Goal: Task Accomplishment & Management: Complete application form

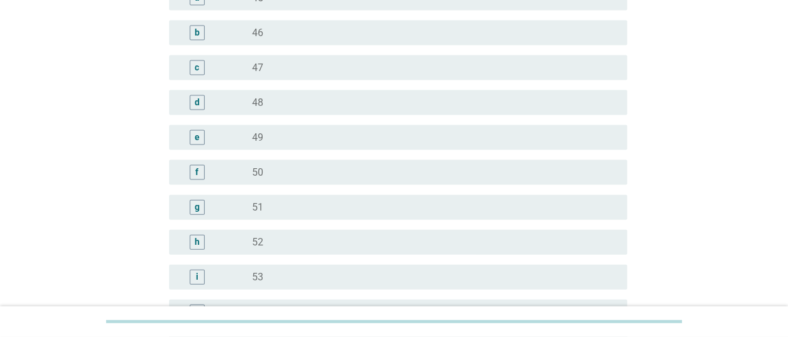
scroll to position [1233, 0]
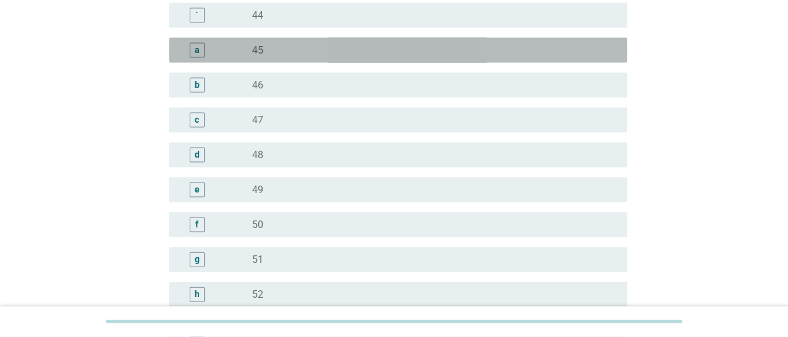
click at [284, 52] on div "radio_button_unchecked 45" at bounding box center [429, 50] width 355 height 12
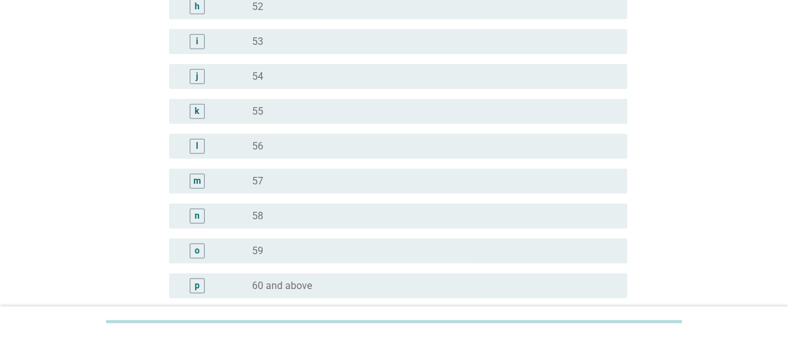
scroll to position [1642, 0]
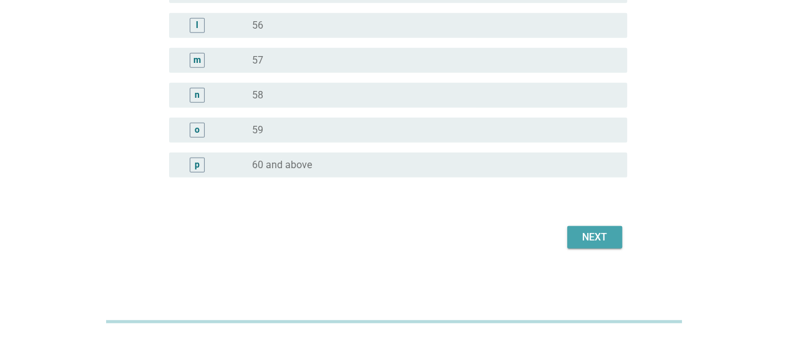
click at [591, 234] on div "Next" at bounding box center [594, 237] width 35 height 15
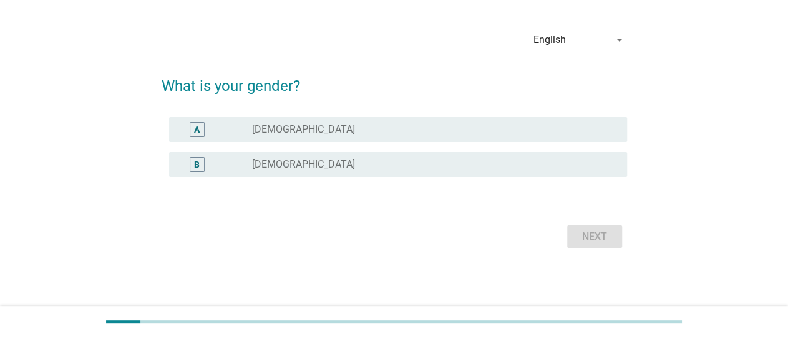
scroll to position [0, 0]
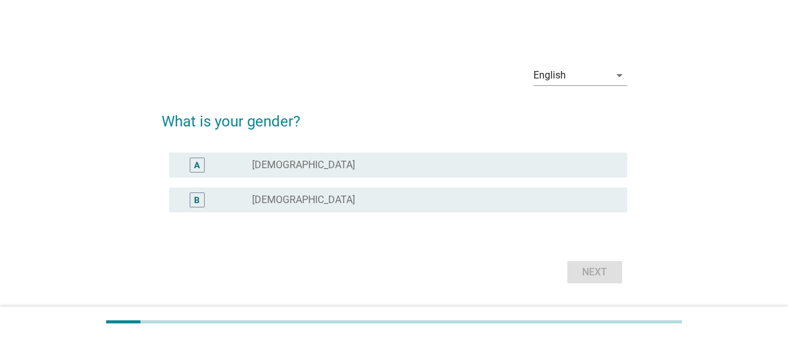
click at [259, 203] on label "[DEMOGRAPHIC_DATA]" at bounding box center [303, 200] width 103 height 12
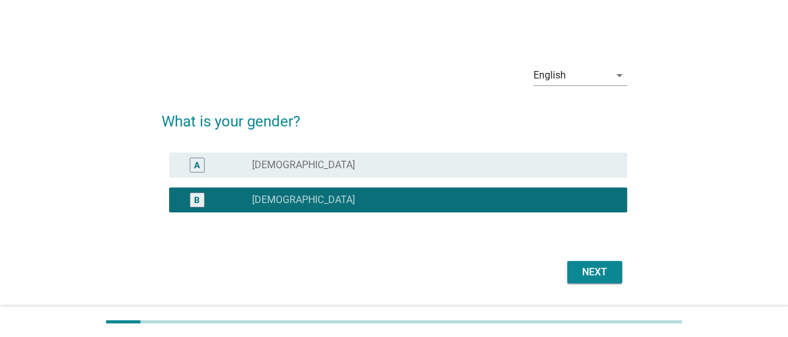
click at [608, 279] on div "Next" at bounding box center [594, 272] width 35 height 15
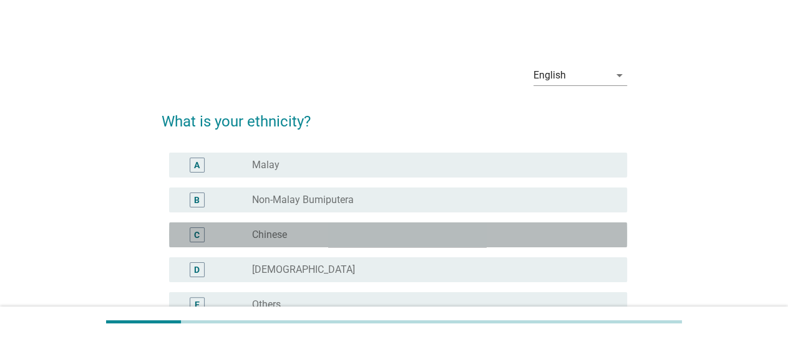
click at [279, 234] on label "Chinese" at bounding box center [269, 235] width 35 height 12
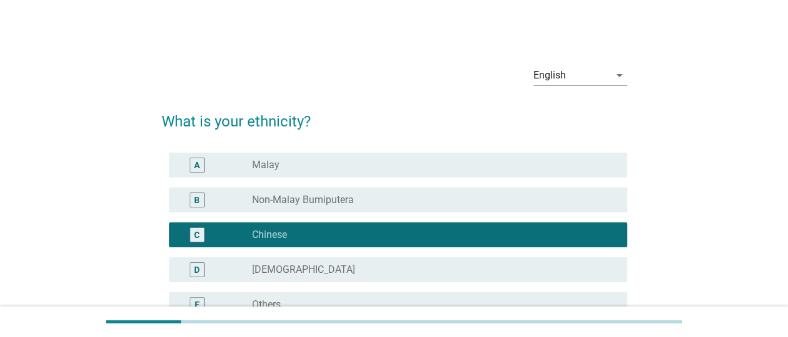
scroll to position [140, 0]
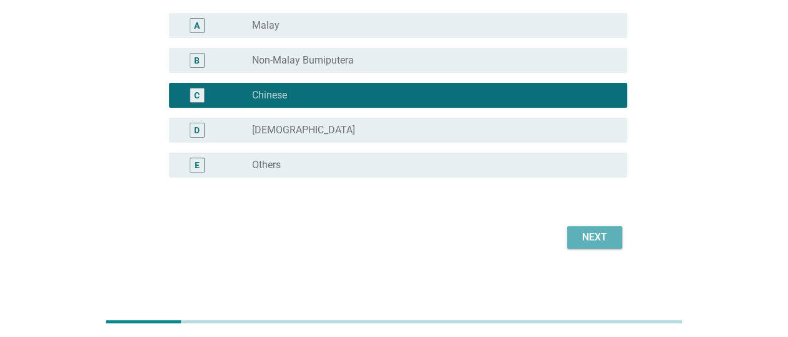
click at [604, 229] on button "Next" at bounding box center [594, 237] width 55 height 22
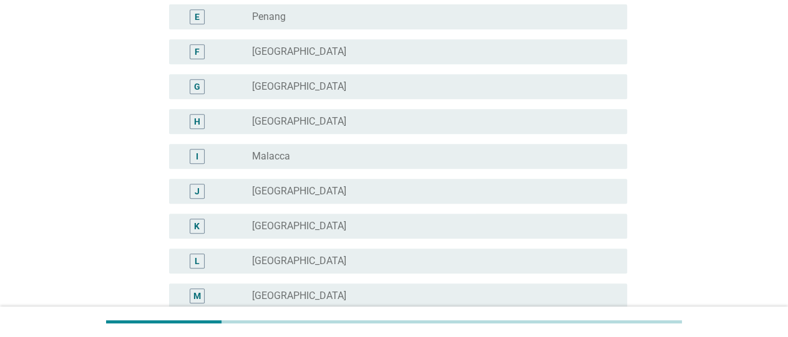
scroll to position [324, 0]
click at [288, 161] on div "radio_button_unchecked [GEOGRAPHIC_DATA]" at bounding box center [429, 155] width 355 height 12
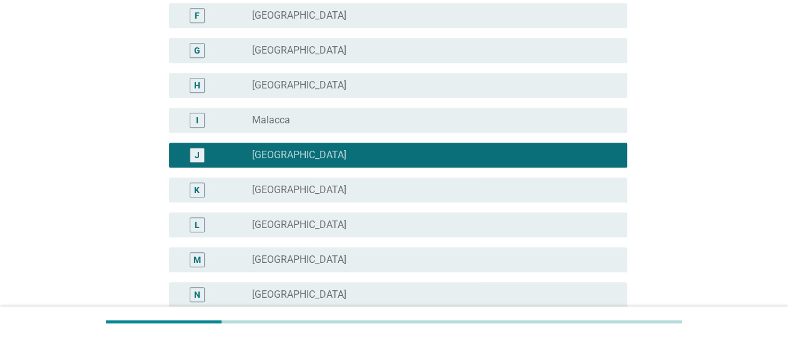
scroll to position [524, 0]
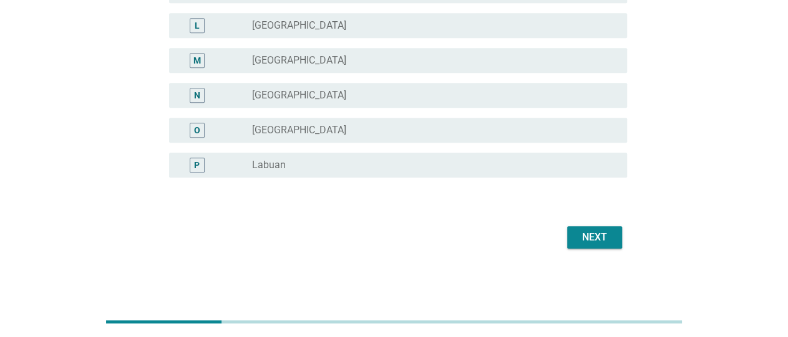
click at [586, 242] on div "Next" at bounding box center [594, 237] width 35 height 15
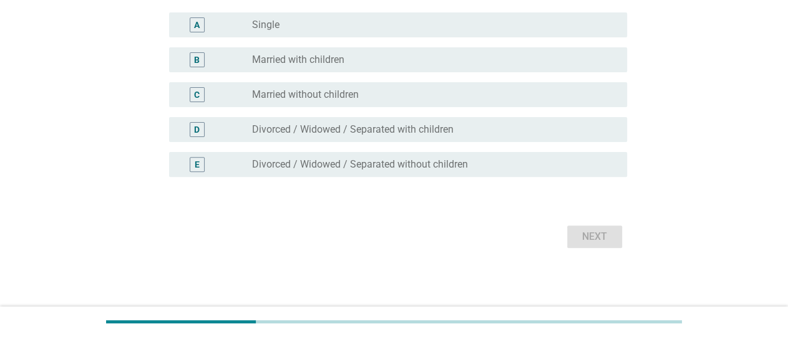
scroll to position [0, 0]
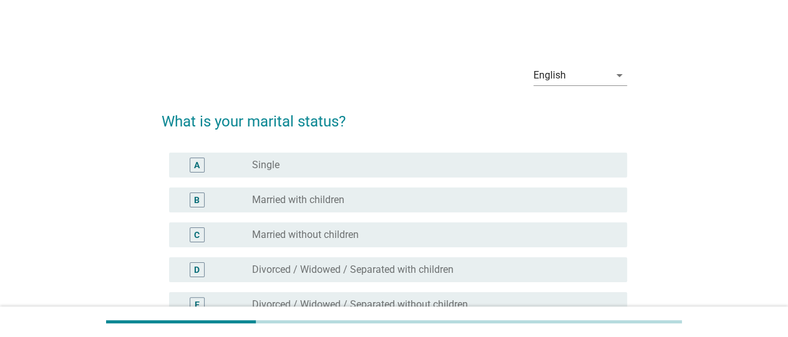
click at [308, 194] on label "Married with children" at bounding box center [298, 200] width 92 height 12
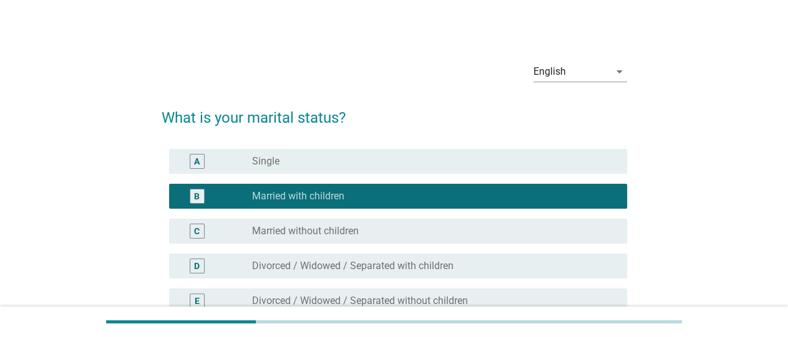
scroll to position [140, 0]
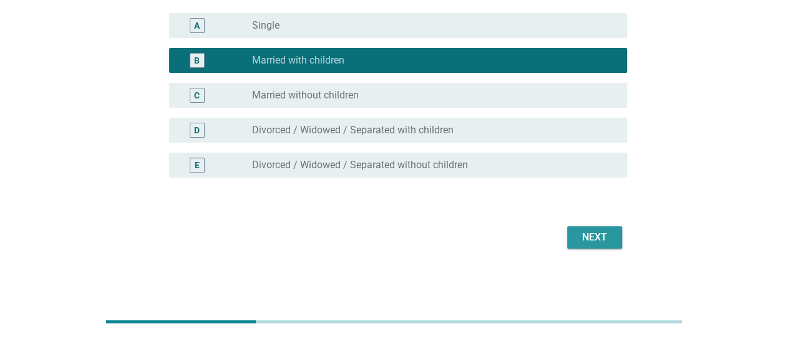
click at [618, 238] on button "Next" at bounding box center [594, 237] width 55 height 22
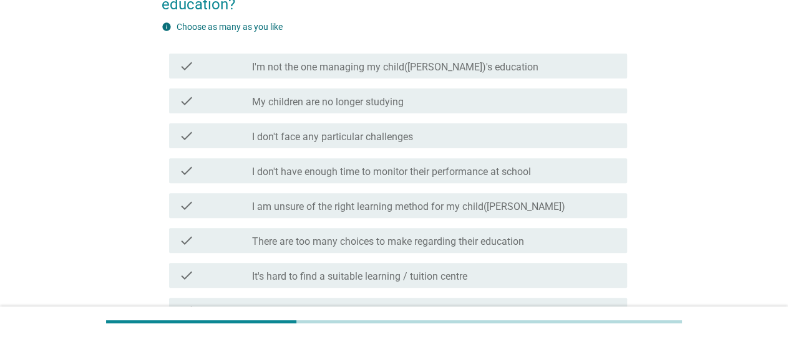
scroll to position [0, 0]
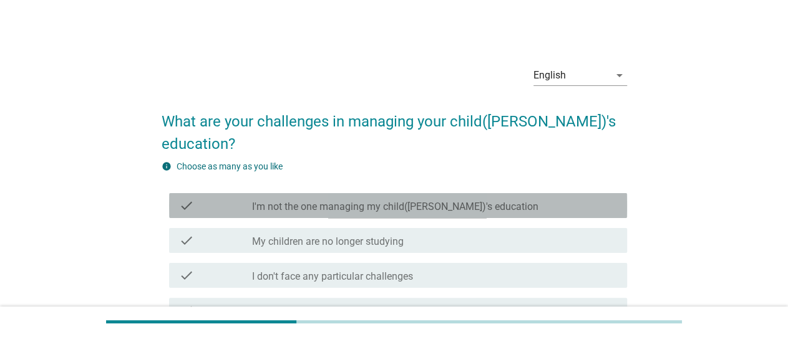
click at [322, 201] on label "I'm not the one managing my child([PERSON_NAME])'s education" at bounding box center [395, 207] width 286 height 12
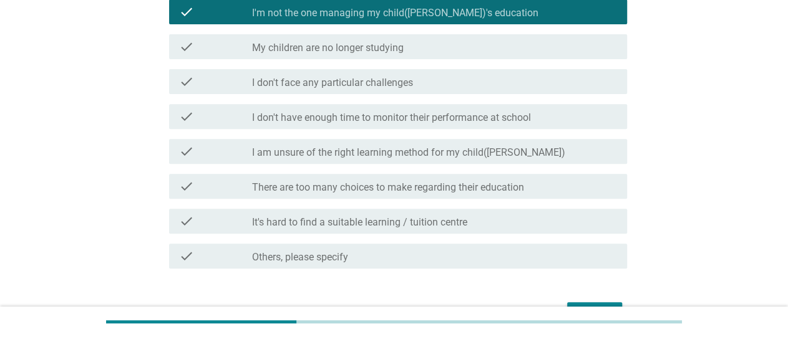
scroll to position [248, 0]
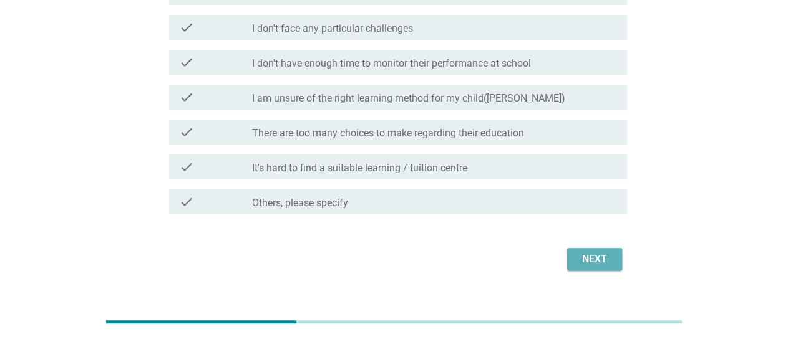
click at [591, 252] on div "Next" at bounding box center [594, 259] width 35 height 15
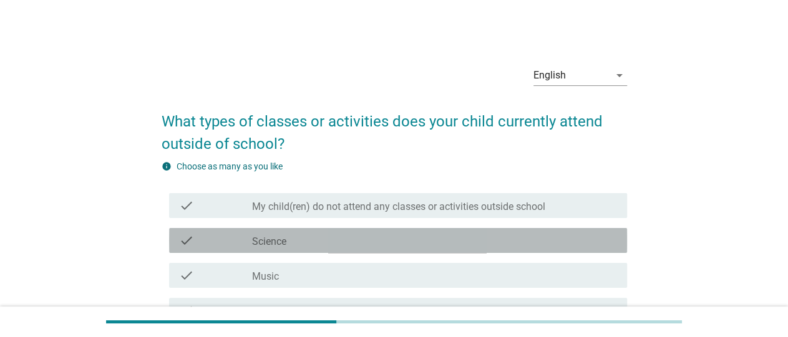
click at [289, 239] on div "check_box_outline_blank Science" at bounding box center [434, 240] width 365 height 15
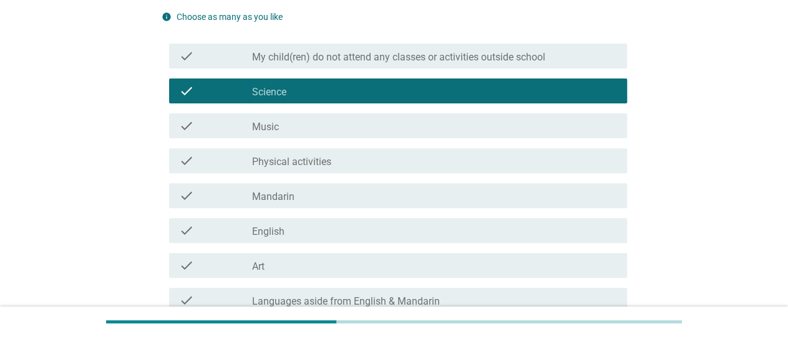
scroll to position [195, 0]
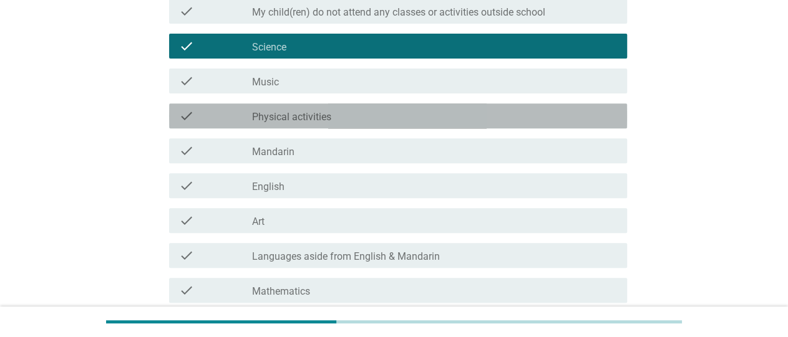
click at [304, 114] on label "Physical activities" at bounding box center [291, 117] width 79 height 12
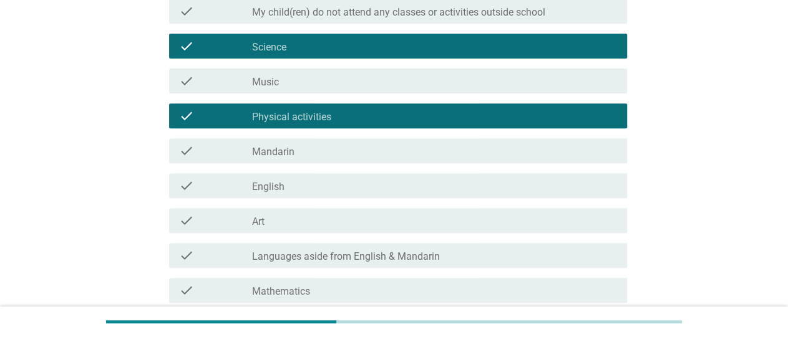
scroll to position [324, 0]
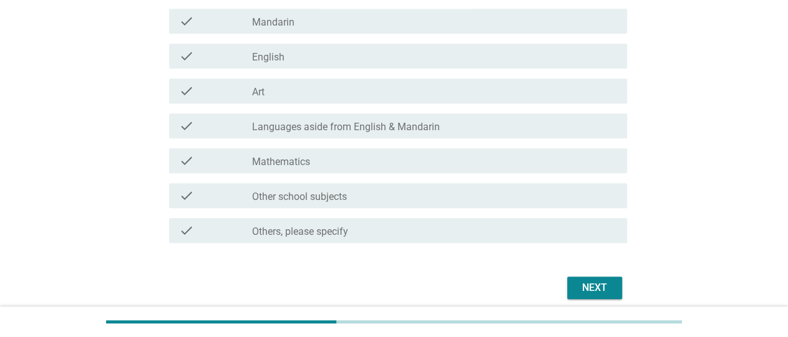
click at [321, 121] on label "Languages aside from English & Mandarin" at bounding box center [346, 127] width 188 height 12
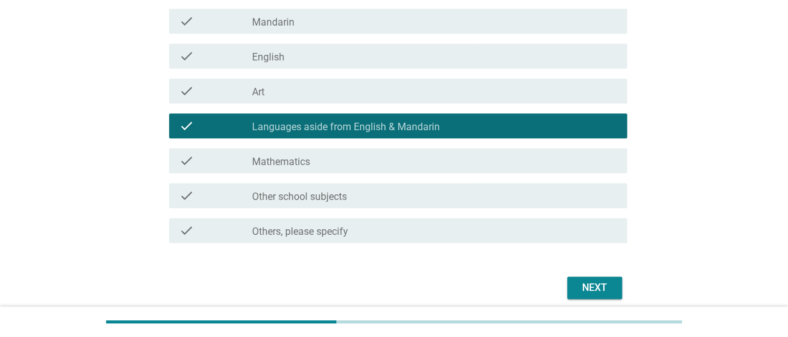
click at [447, 175] on div "check check_box_outline_blank Mathematics" at bounding box center [394, 160] width 465 height 35
click at [452, 163] on div "check_box_outline_blank Mathematics" at bounding box center [434, 160] width 365 height 15
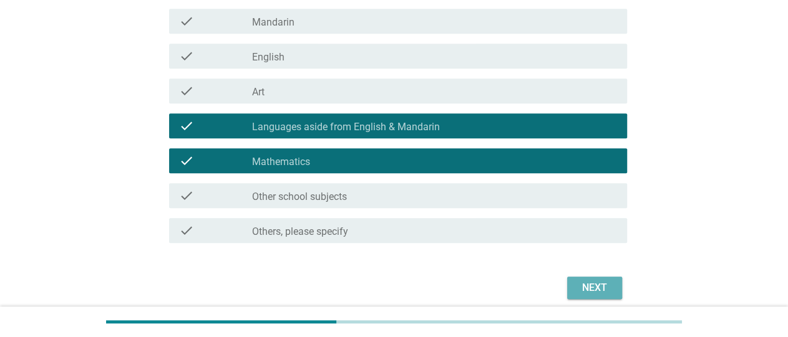
click at [594, 284] on div "Next" at bounding box center [594, 288] width 35 height 15
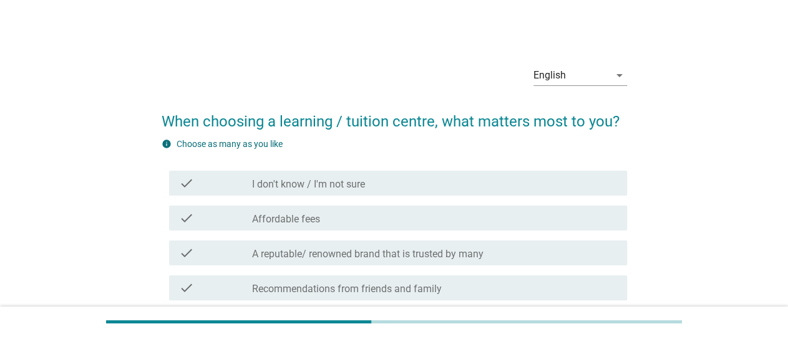
click at [311, 218] on label "Affordable fees" at bounding box center [286, 219] width 68 height 12
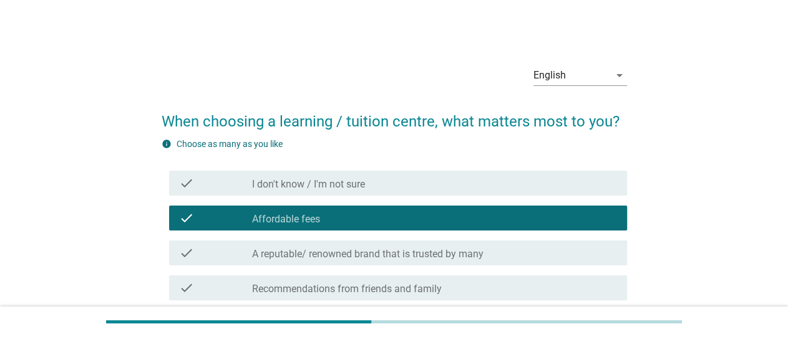
scroll to position [130, 0]
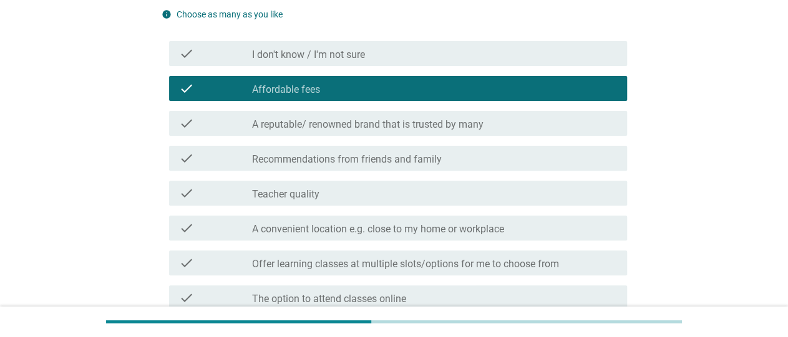
click at [346, 164] on label "Recommendations from friends and family" at bounding box center [347, 159] width 190 height 12
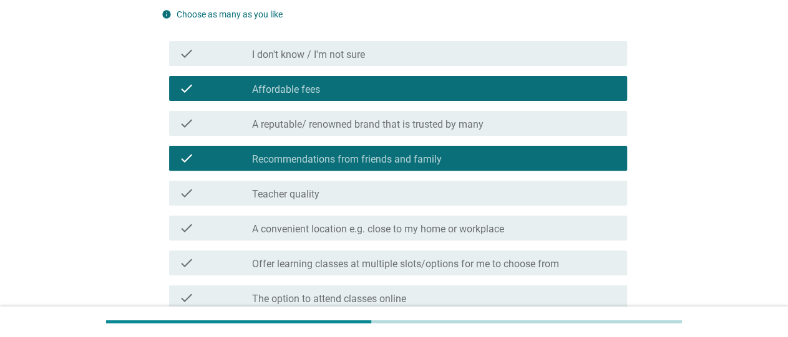
click at [326, 196] on div "check_box_outline_blank Teacher quality" at bounding box center [434, 193] width 365 height 15
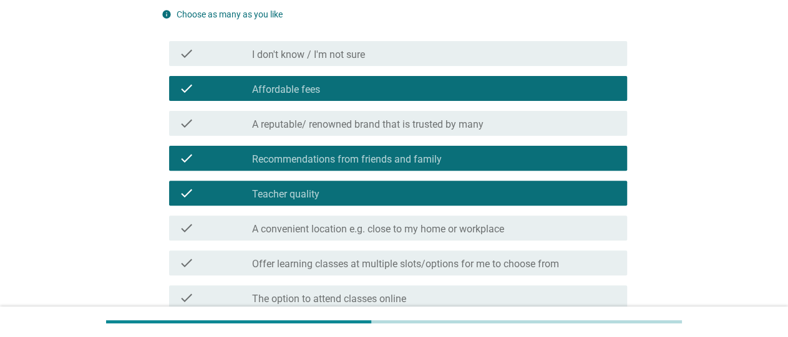
scroll to position [353, 0]
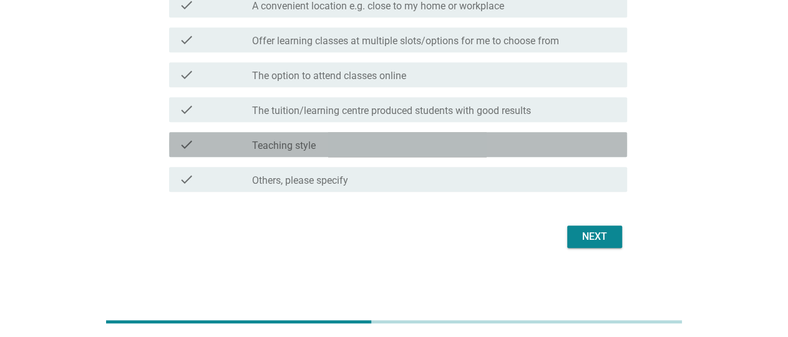
click at [389, 141] on div "check_box_outline_blank Teaching style" at bounding box center [434, 144] width 365 height 15
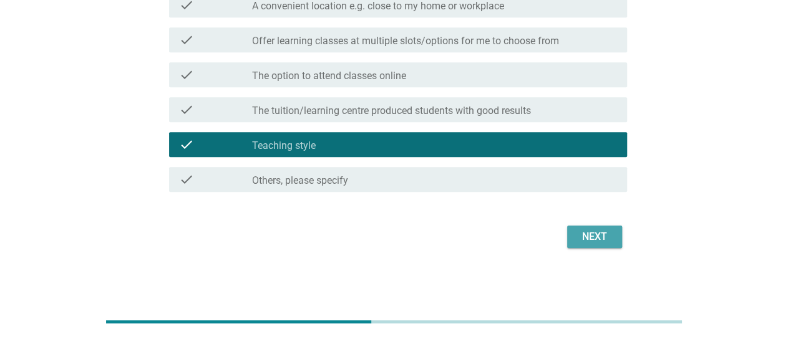
click at [588, 243] on div "Next" at bounding box center [594, 237] width 35 height 15
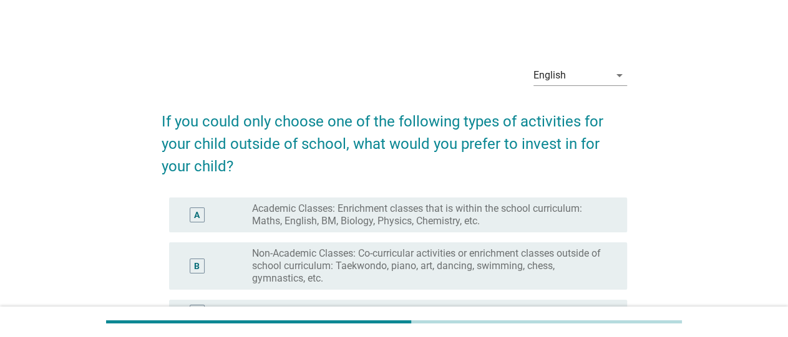
click at [332, 217] on label "Academic Classes: Enrichment classes that is within the school curriculum: Math…" at bounding box center [429, 215] width 355 height 25
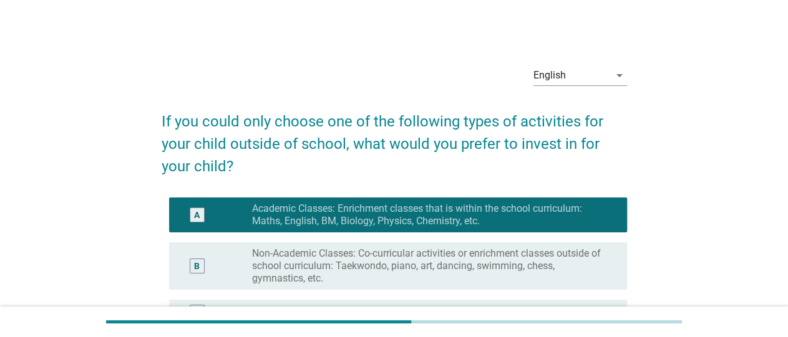
scroll to position [262, 0]
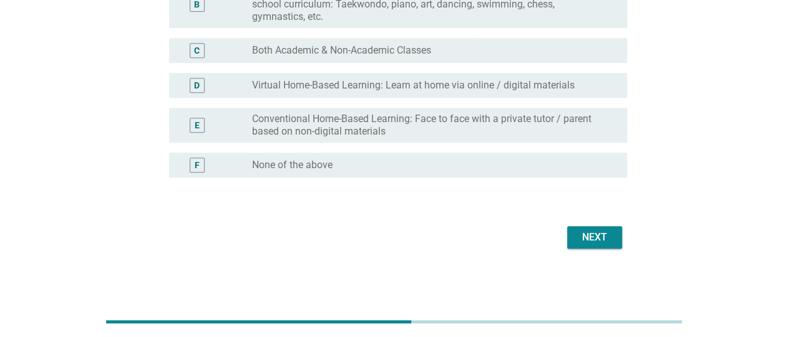
click at [309, 87] on label "Virtual Home-Based Learning: Learn at home via online / digital materials" at bounding box center [413, 85] width 322 height 12
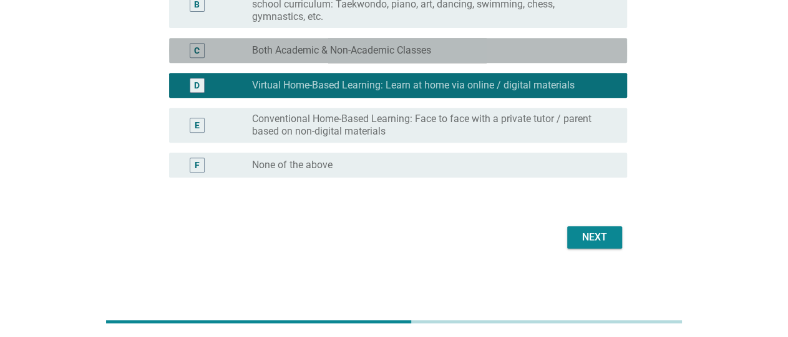
click at [327, 50] on label "Both Academic & Non-Academic Classes" at bounding box center [341, 50] width 179 height 12
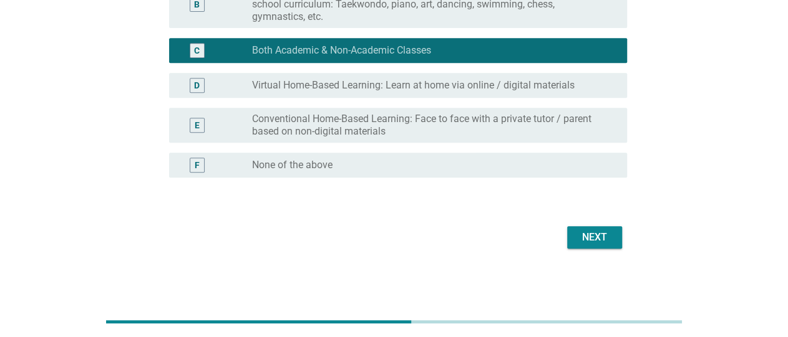
click at [609, 243] on div "Next" at bounding box center [594, 237] width 35 height 15
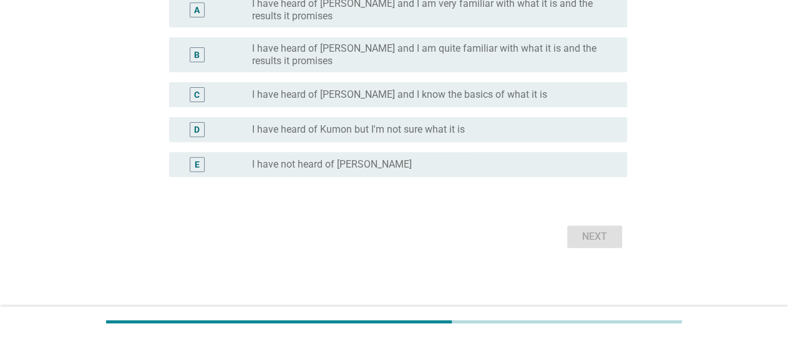
scroll to position [0, 0]
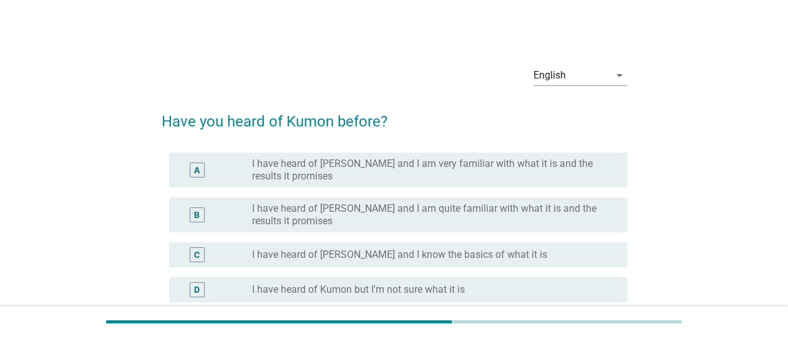
click at [296, 251] on label "I have heard of [PERSON_NAME] and I know the basics of what it is" at bounding box center [399, 255] width 295 height 12
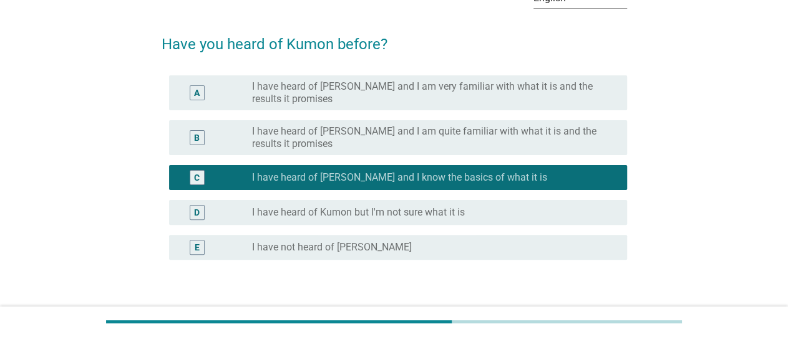
scroll to position [160, 0]
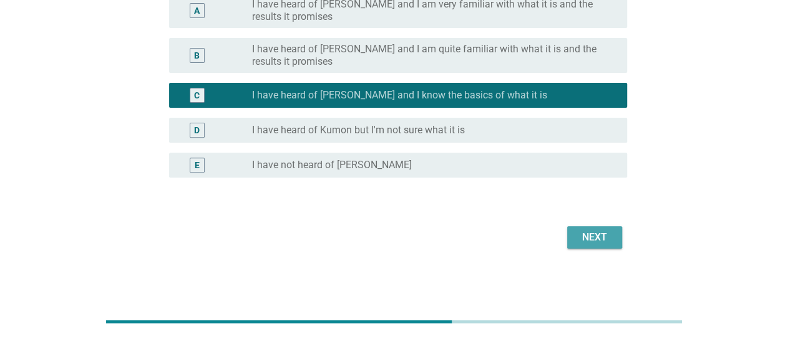
click at [581, 238] on div "Next" at bounding box center [594, 237] width 35 height 15
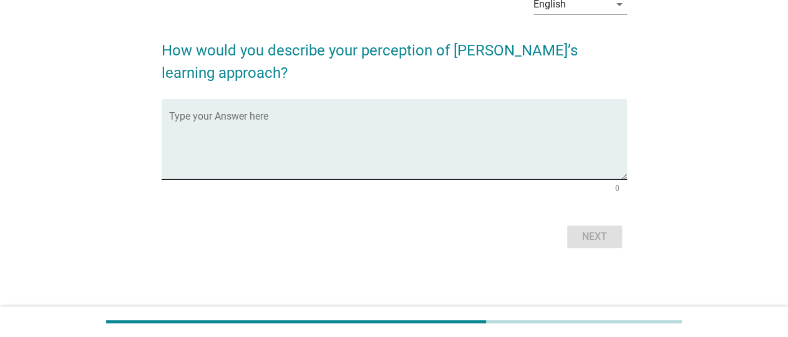
scroll to position [0, 0]
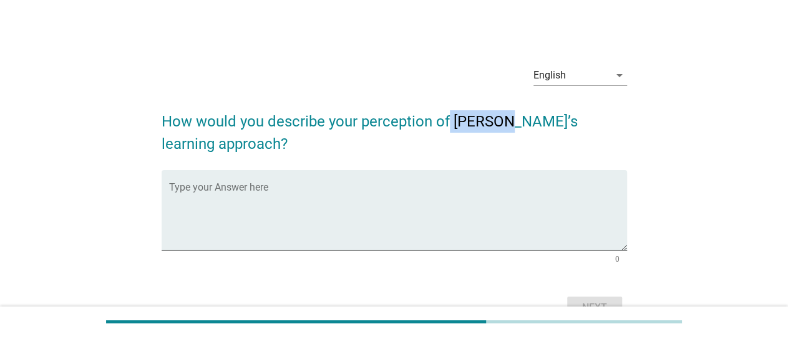
drag, startPoint x: 450, startPoint y: 118, endPoint x: 506, endPoint y: 125, distance: 56.6
click at [506, 125] on h2 "How would you describe your perception of [PERSON_NAME]’s learning approach?" at bounding box center [394, 126] width 465 height 57
copy h2 "[PERSON_NAME]’s"
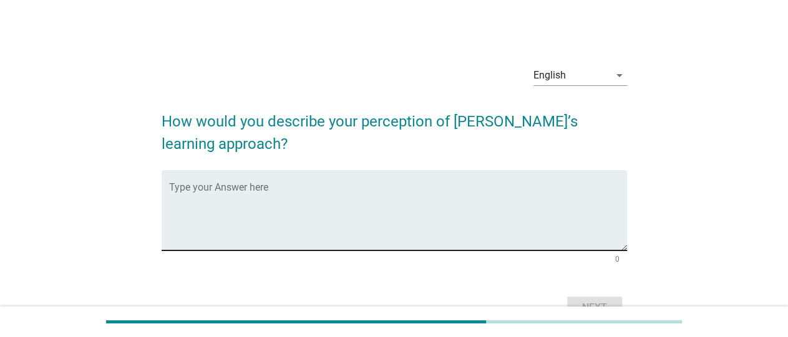
click at [268, 187] on textarea "Type your Answer here" at bounding box center [398, 217] width 458 height 65
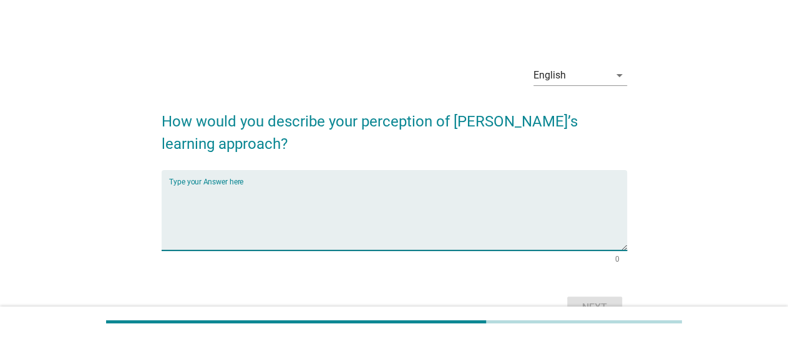
paste textarea "Kumon is an international after-school learning program designed to help childr…"
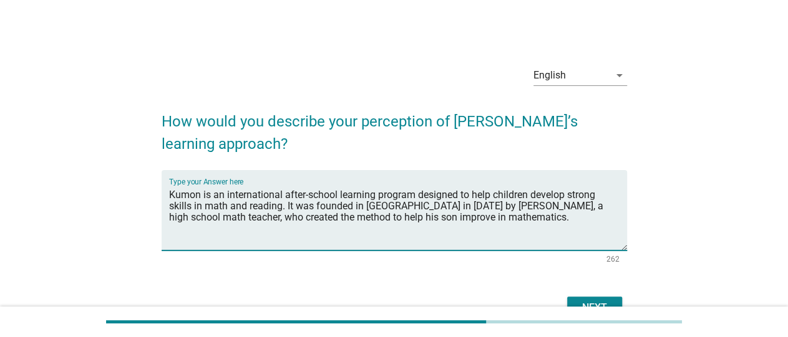
type textarea "Kumon is an international after-school learning program designed to help childr…"
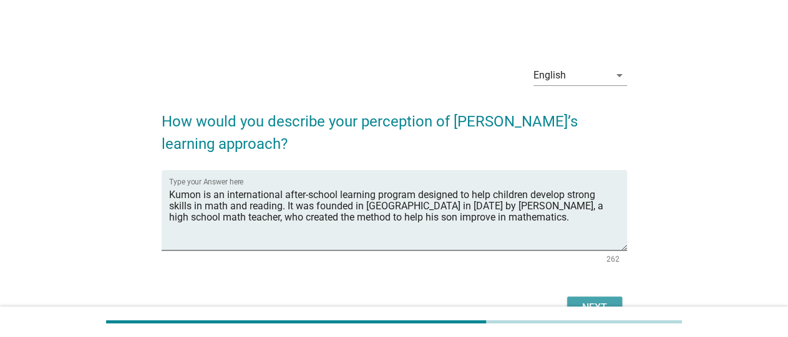
click at [578, 300] on button "Next" at bounding box center [594, 308] width 55 height 22
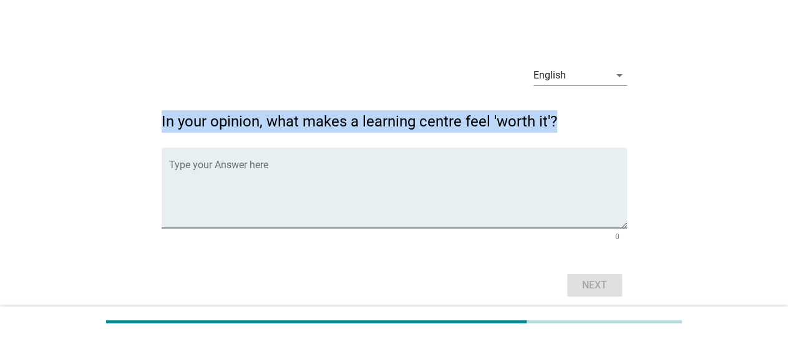
drag, startPoint x: 555, startPoint y: 114, endPoint x: 162, endPoint y: 127, distance: 393.8
click at [162, 127] on h2 "In your opinion, what makes a learning centre feel 'worth it'?" at bounding box center [394, 115] width 465 height 35
copy h2 "In your opinion, what makes a learning centre feel 'worth it'?"
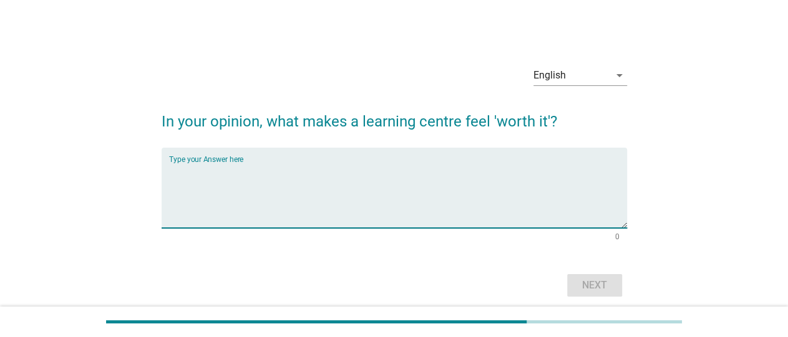
click at [326, 177] on textarea "Type your Answer here" at bounding box center [398, 195] width 458 height 65
paste textarea "academically, emotionally, and developmentally — for the student and gives peac…"
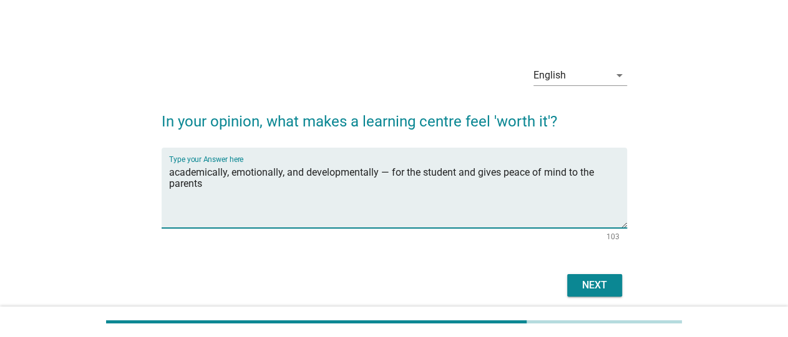
type textarea "academically, emotionally, and developmentally — for the student and gives peac…"
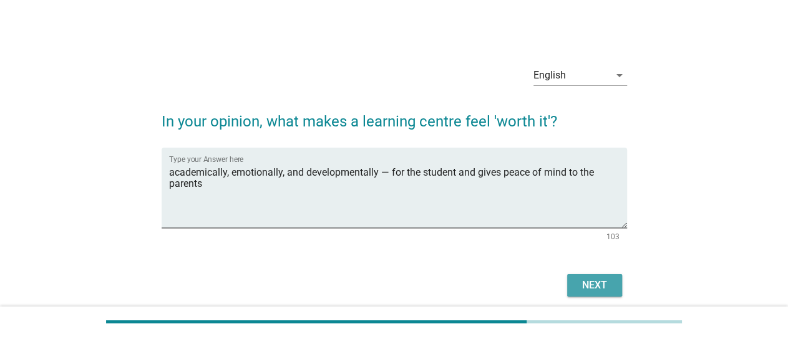
click at [578, 280] on div "Next" at bounding box center [594, 285] width 35 height 15
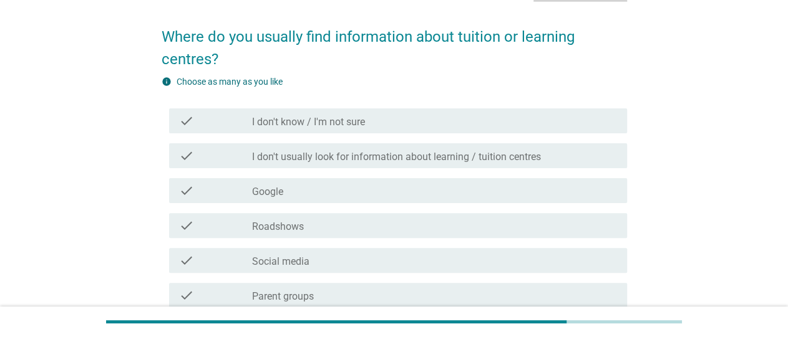
scroll to position [130, 0]
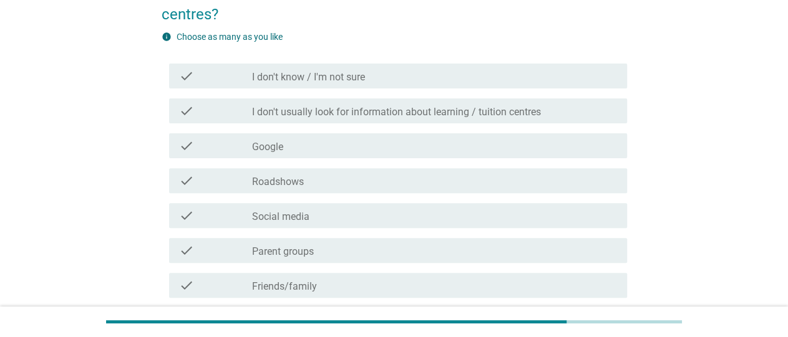
click at [305, 151] on div "check_box_outline_blank Google" at bounding box center [434, 145] width 365 height 15
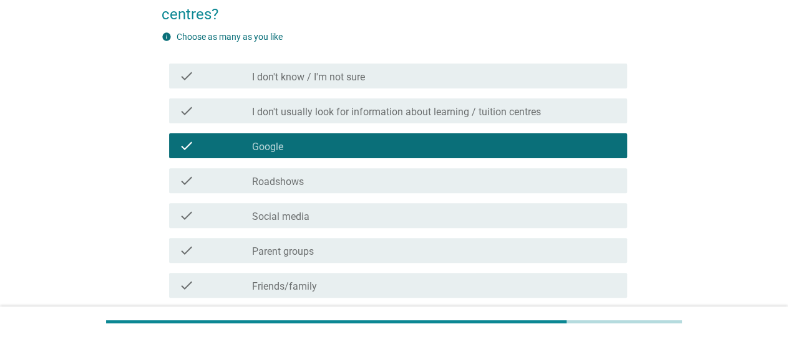
click at [285, 211] on label "Social media" at bounding box center [280, 217] width 57 height 12
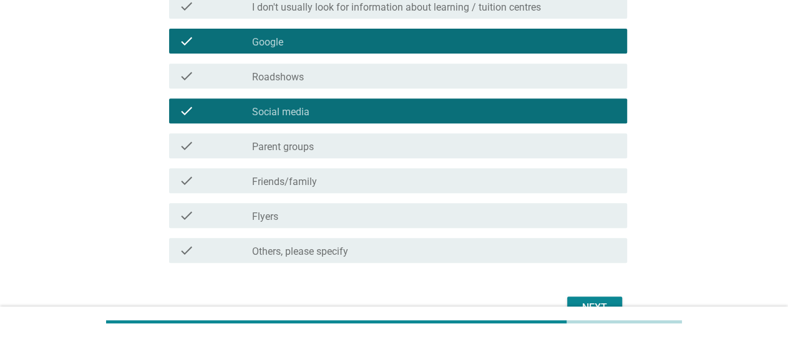
scroll to position [259, 0]
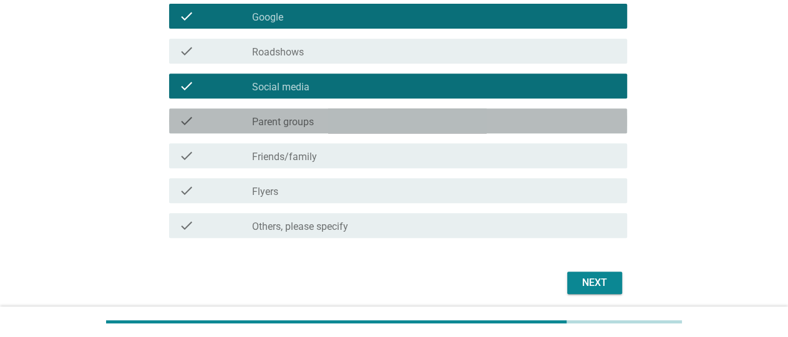
click at [313, 119] on label "Parent groups" at bounding box center [283, 122] width 62 height 12
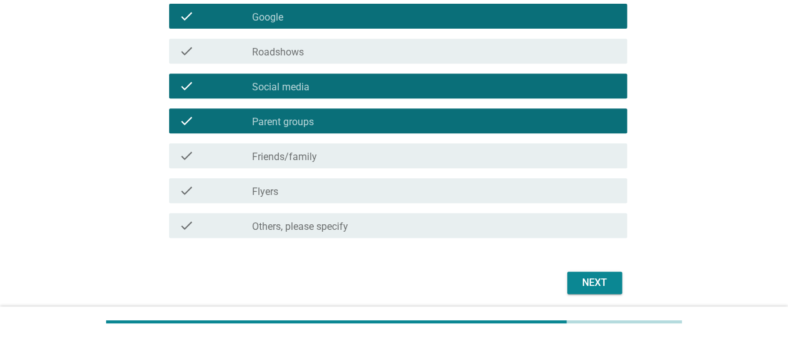
click at [579, 283] on div "Next" at bounding box center [594, 283] width 35 height 15
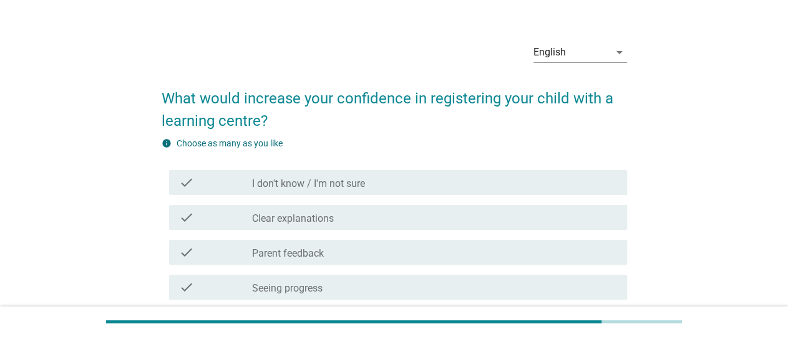
scroll to position [201, 0]
